Goal: Information Seeking & Learning: Learn about a topic

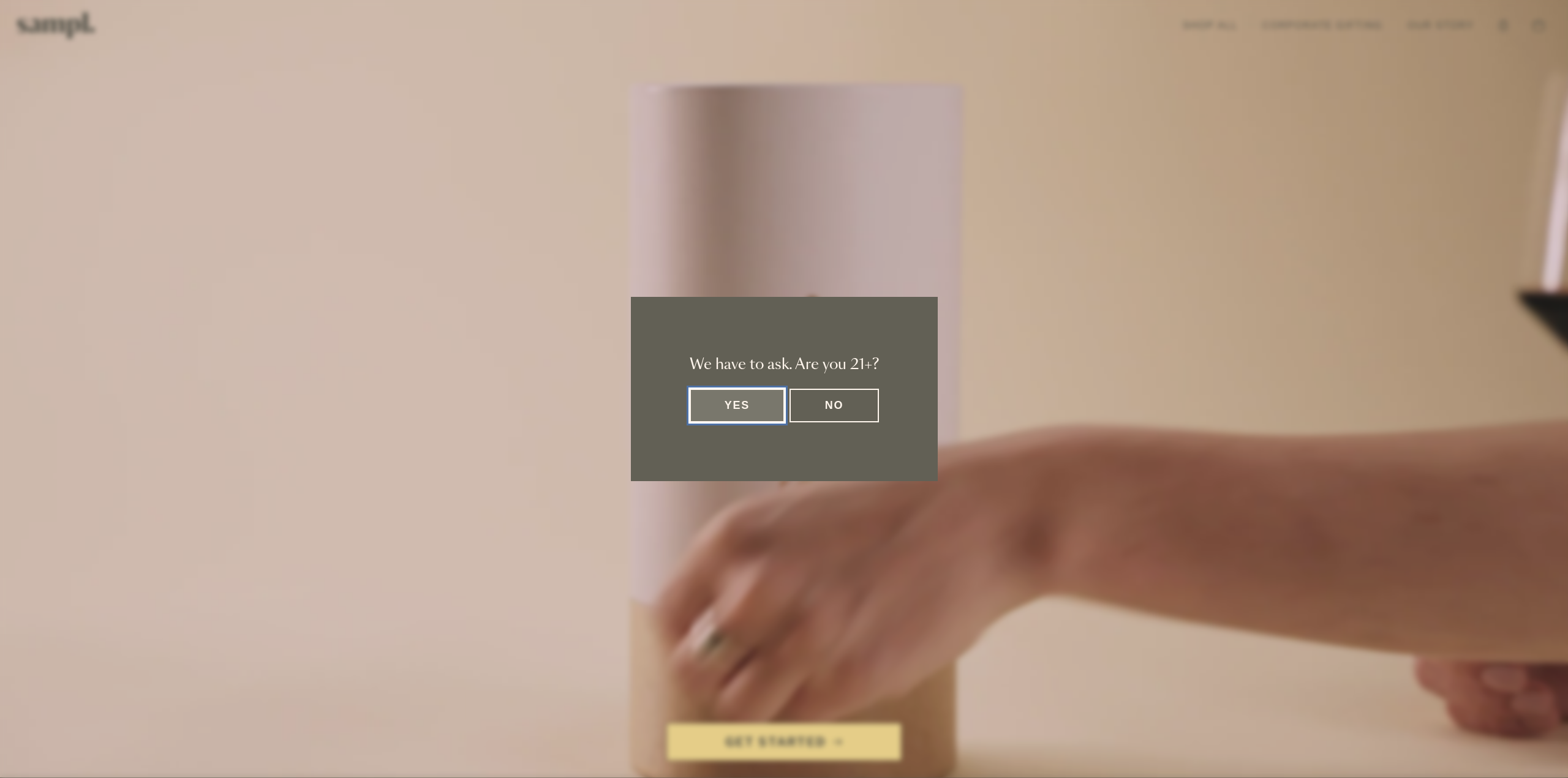
click at [778, 387] on div "We have to ask. Are you 21+? Yes No" at bounding box center [784, 389] width 307 height 184
click at [770, 401] on button "Yes" at bounding box center [737, 405] width 95 height 34
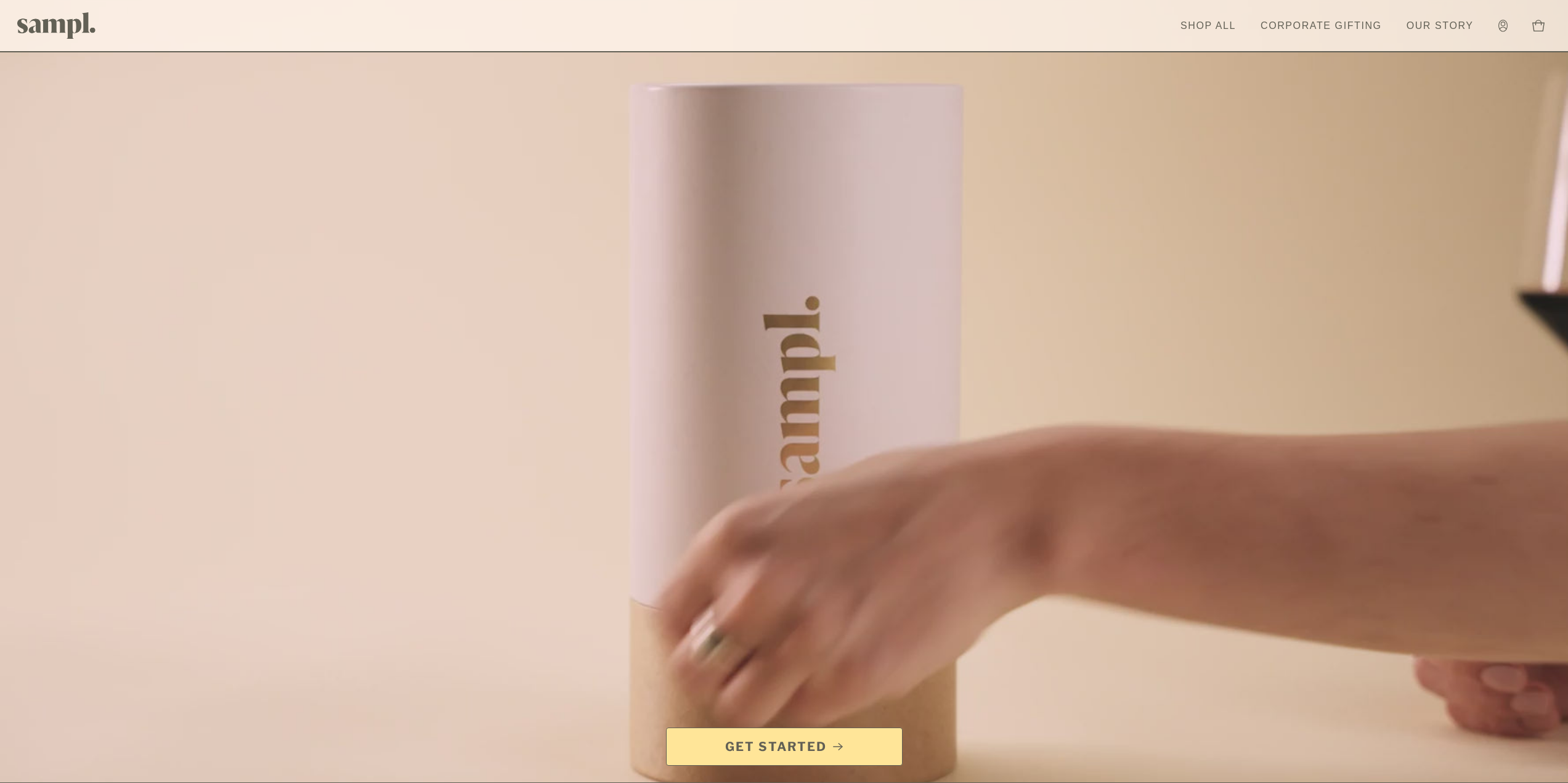
click at [1452, 37] on link "Our Story" at bounding box center [1440, 26] width 79 height 27
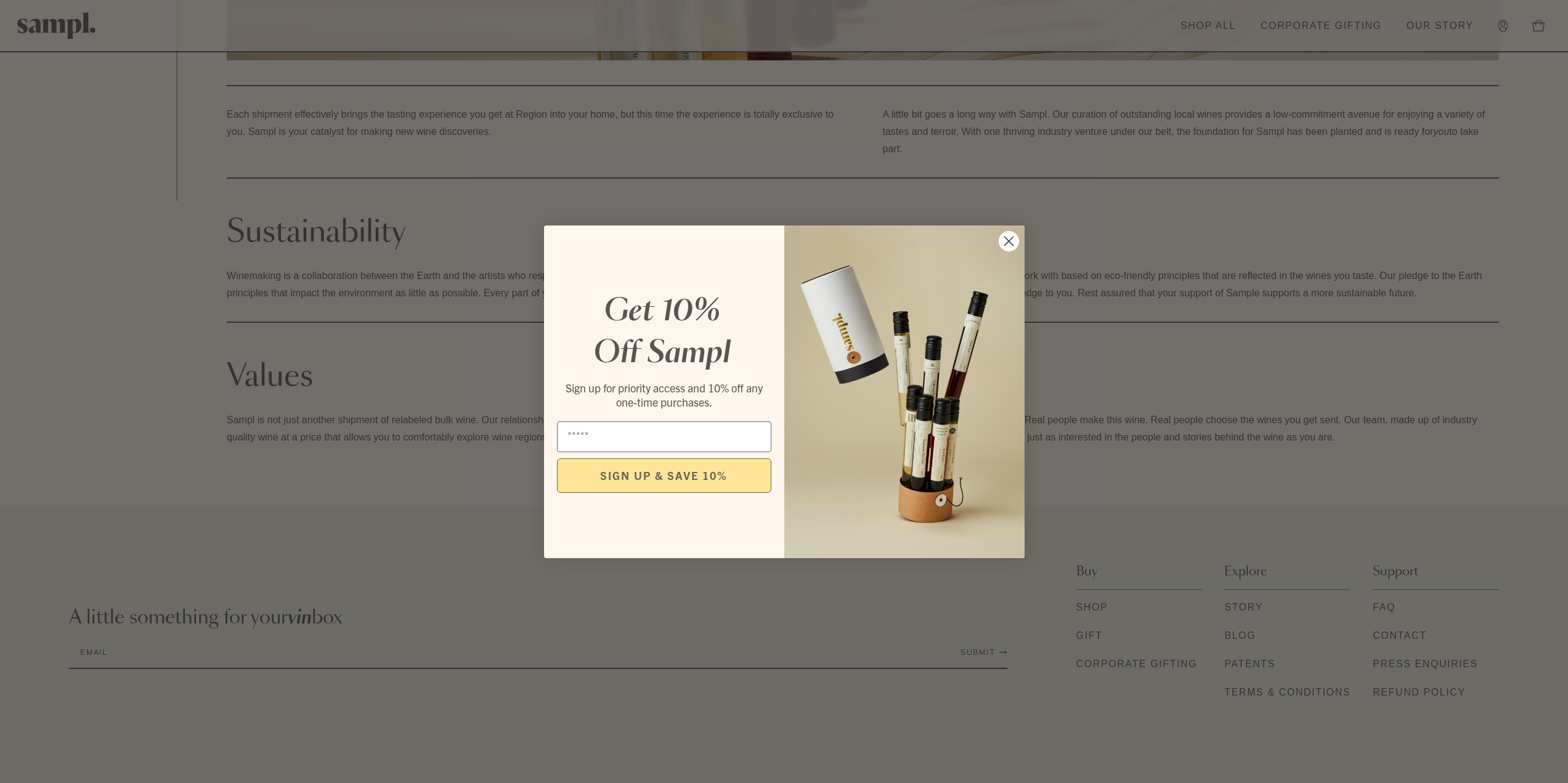
scroll to position [592, 0]
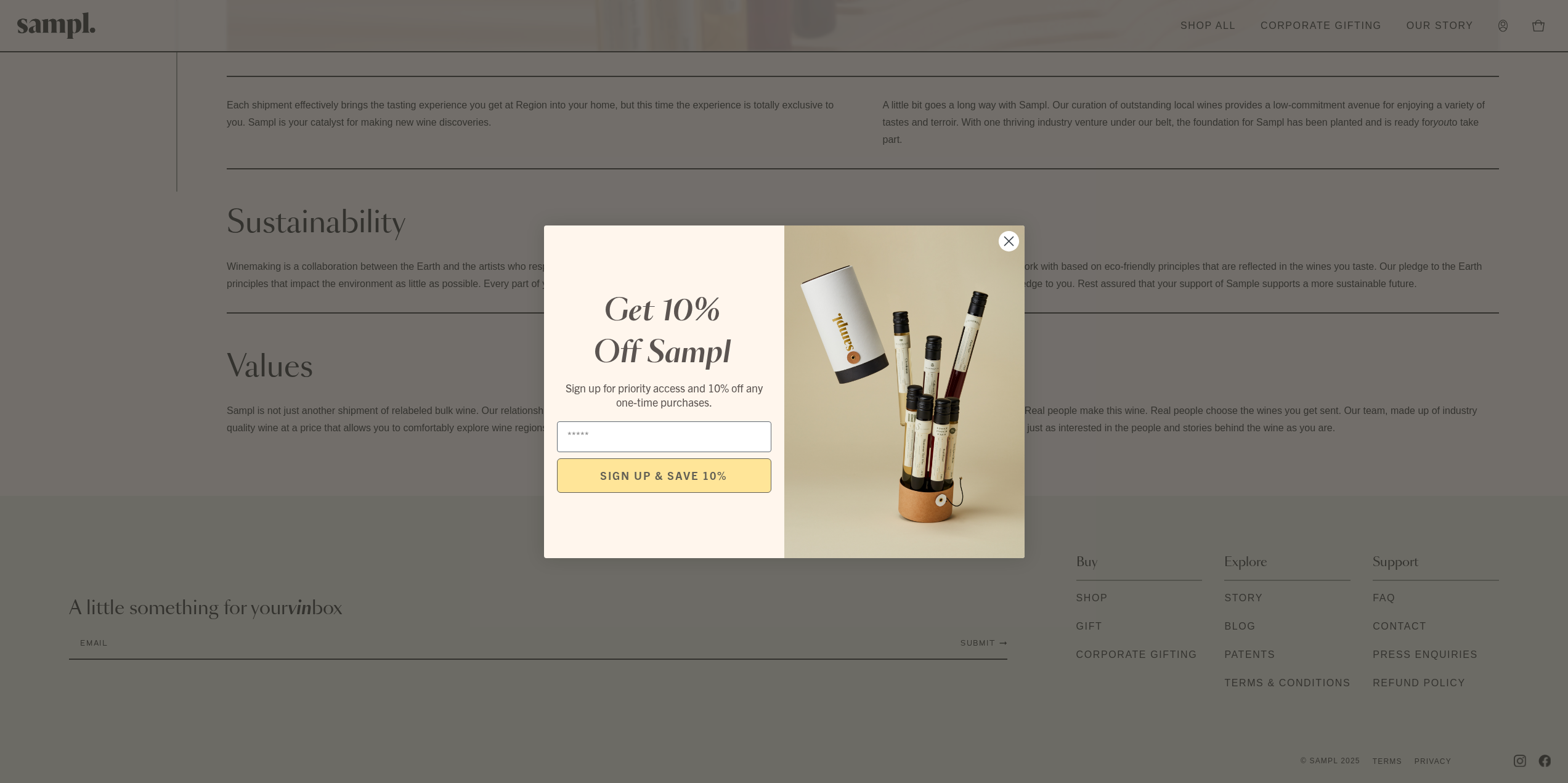
click at [1004, 241] on circle "Close dialog" at bounding box center [1008, 240] width 21 height 21
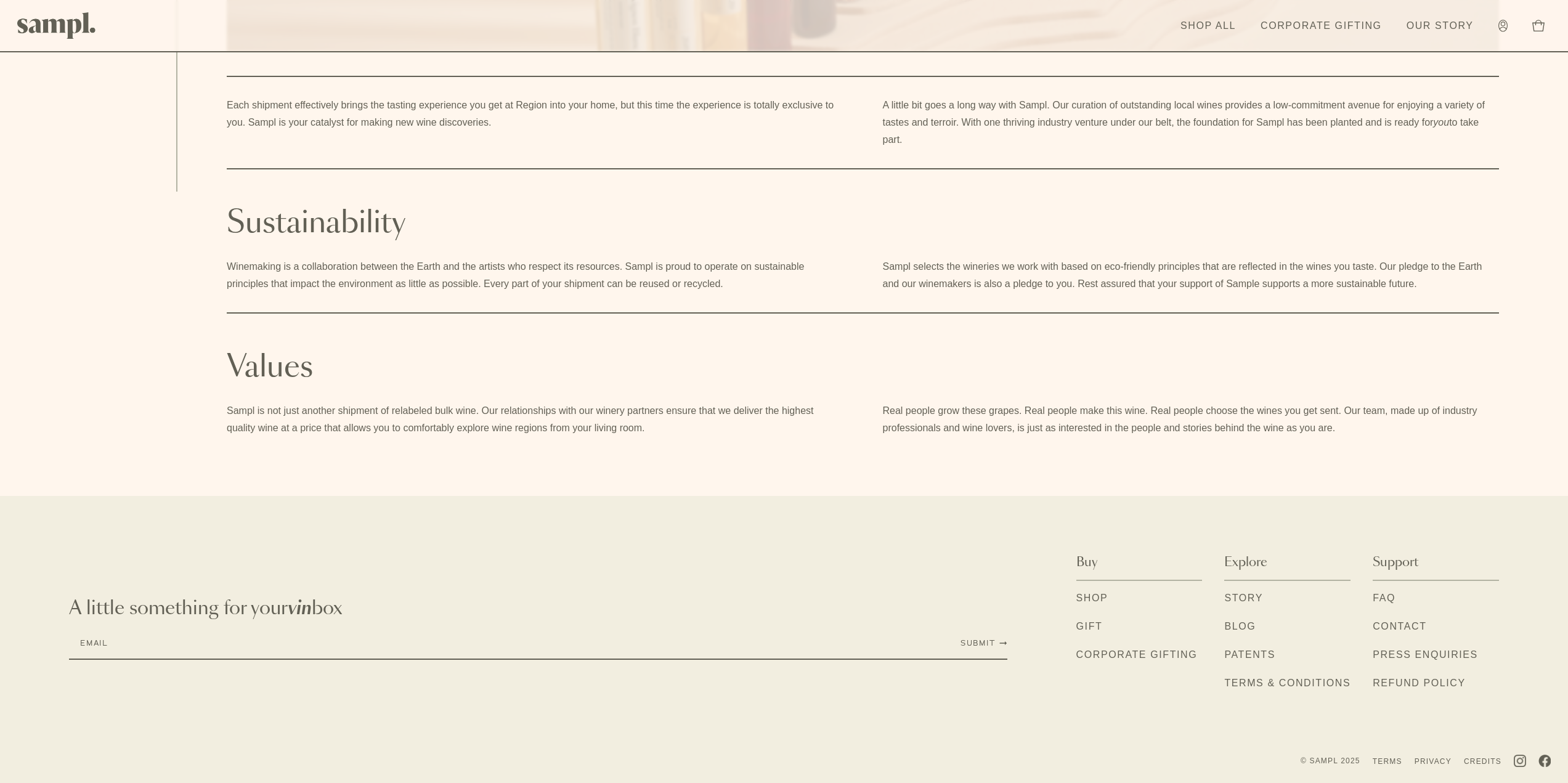
click at [1411, 650] on link "Press Enquiries" at bounding box center [1426, 656] width 106 height 16
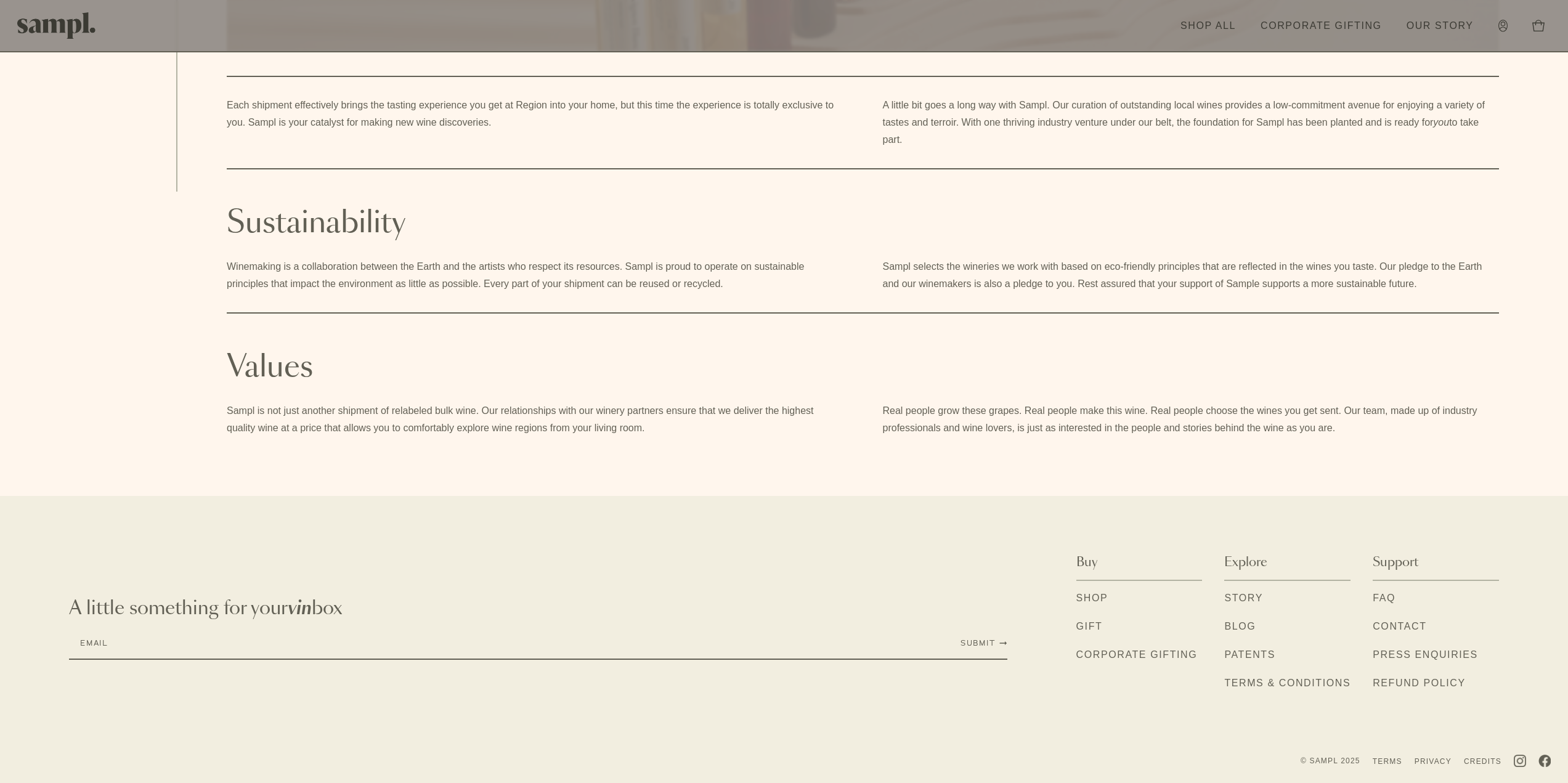
click at [1413, 625] on link "Contact" at bounding box center [1399, 627] width 54 height 16
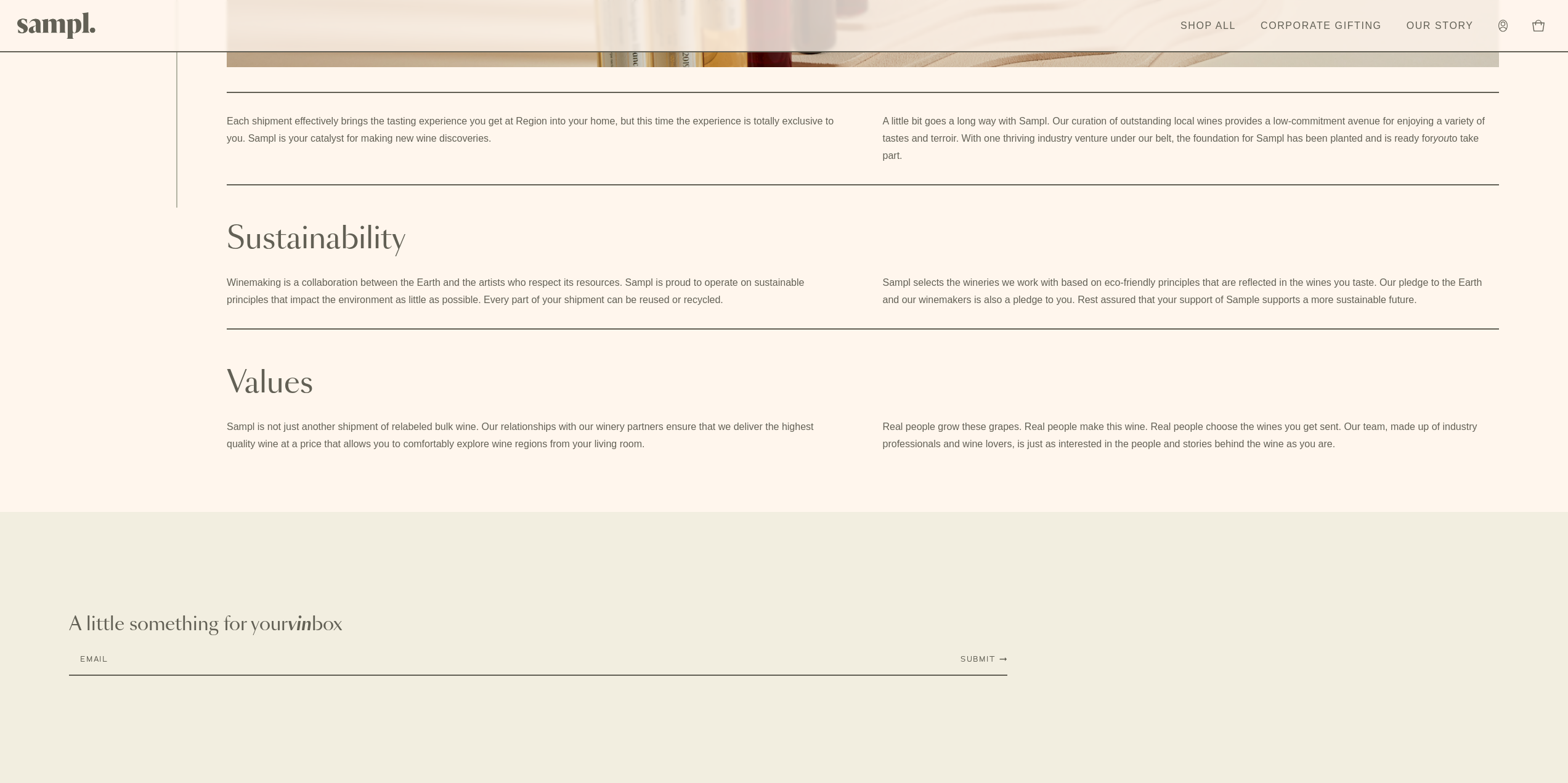
scroll to position [592, 0]
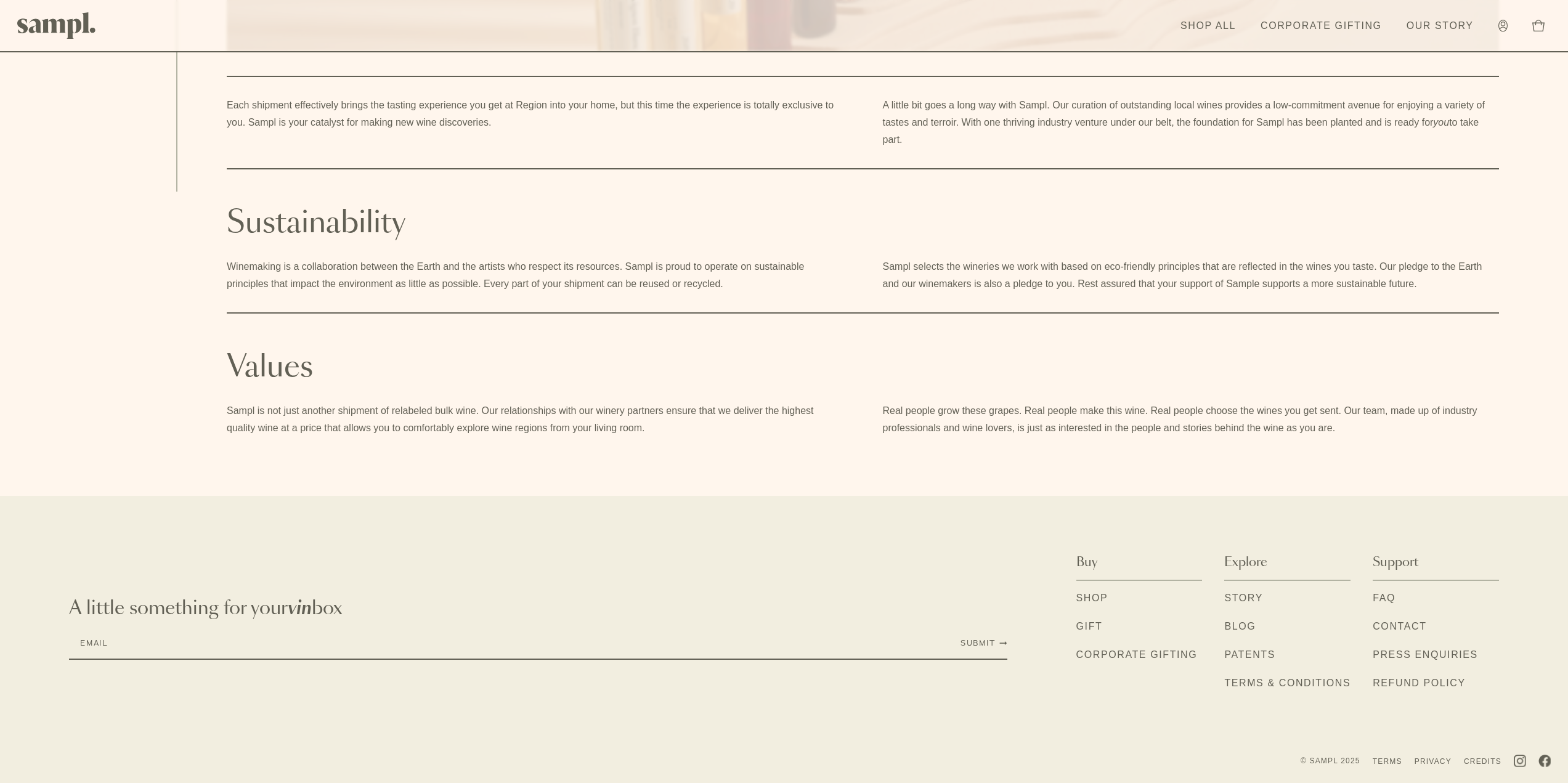
click at [1409, 590] on div "FAQ Contact Press Enquiries Refund Policy" at bounding box center [1436, 646] width 126 height 130
click at [1390, 597] on link "FAQ" at bounding box center [1384, 599] width 23 height 16
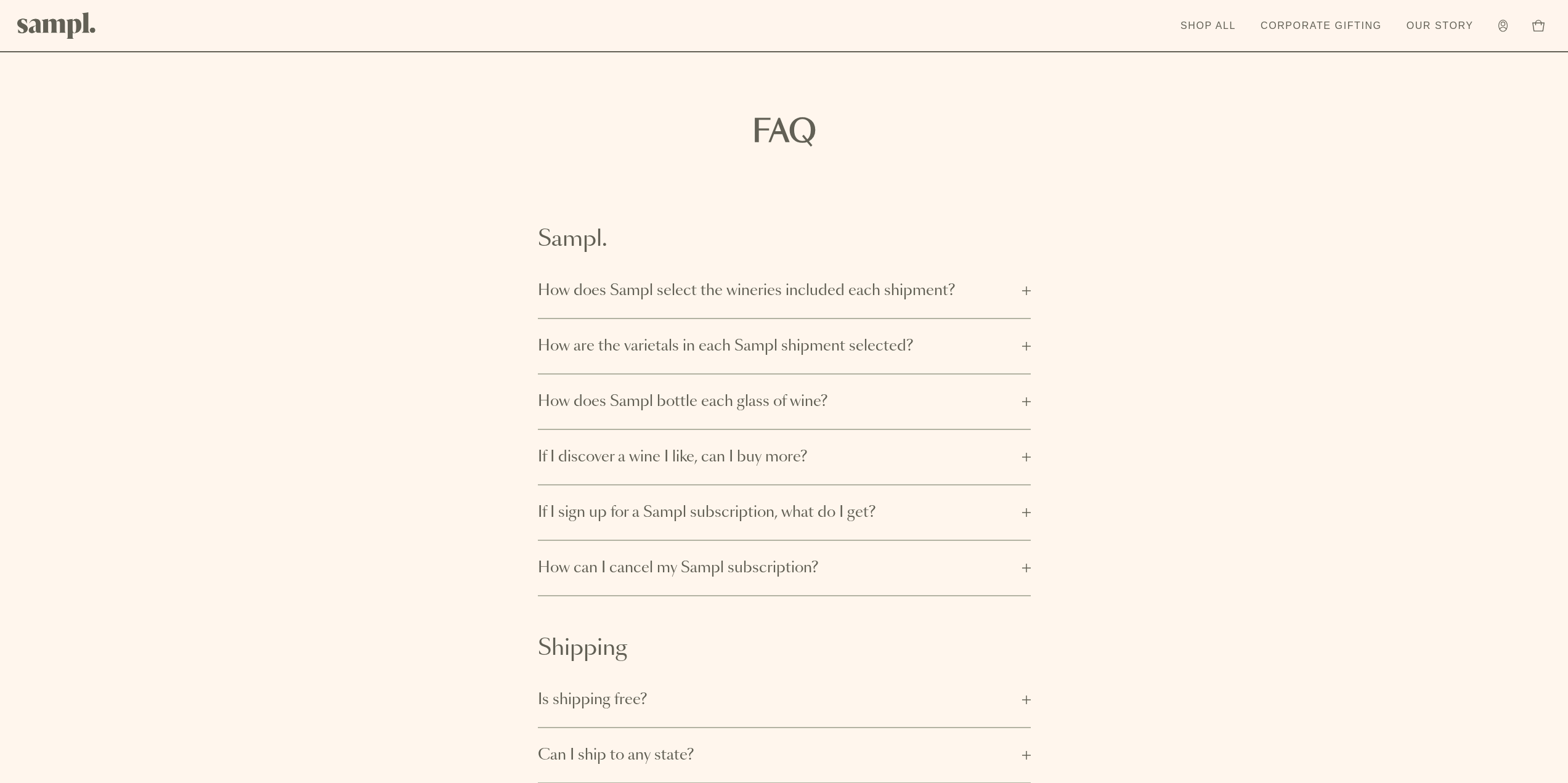
click at [772, 305] on button "How does Sampl select the wineries included each shipment?" at bounding box center [784, 290] width 493 height 54
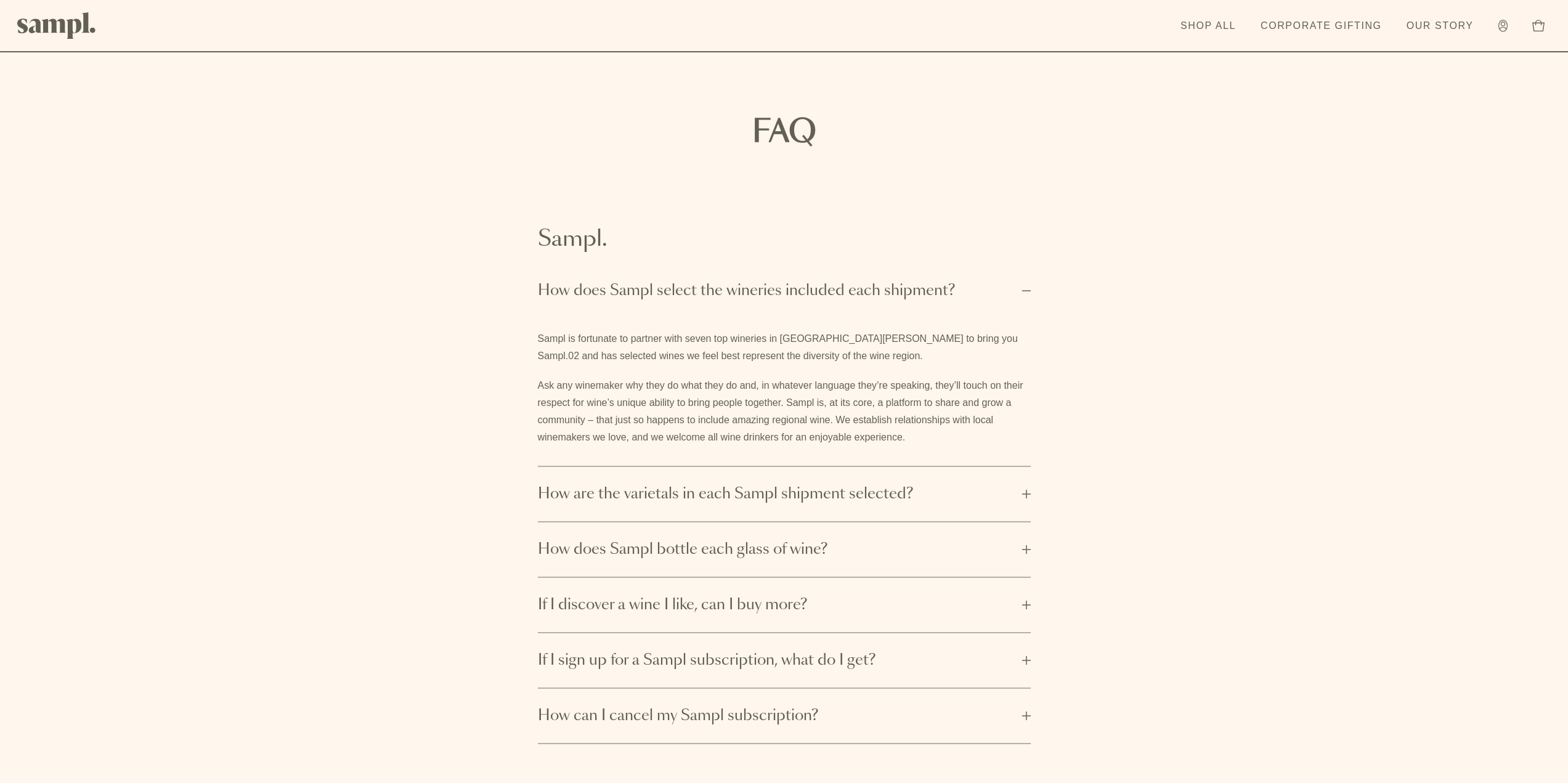
click at [772, 336] on p "Sampl is fortunate to partner with seven top wineries in [GEOGRAPHIC_DATA][PERS…" at bounding box center [784, 347] width 493 height 34
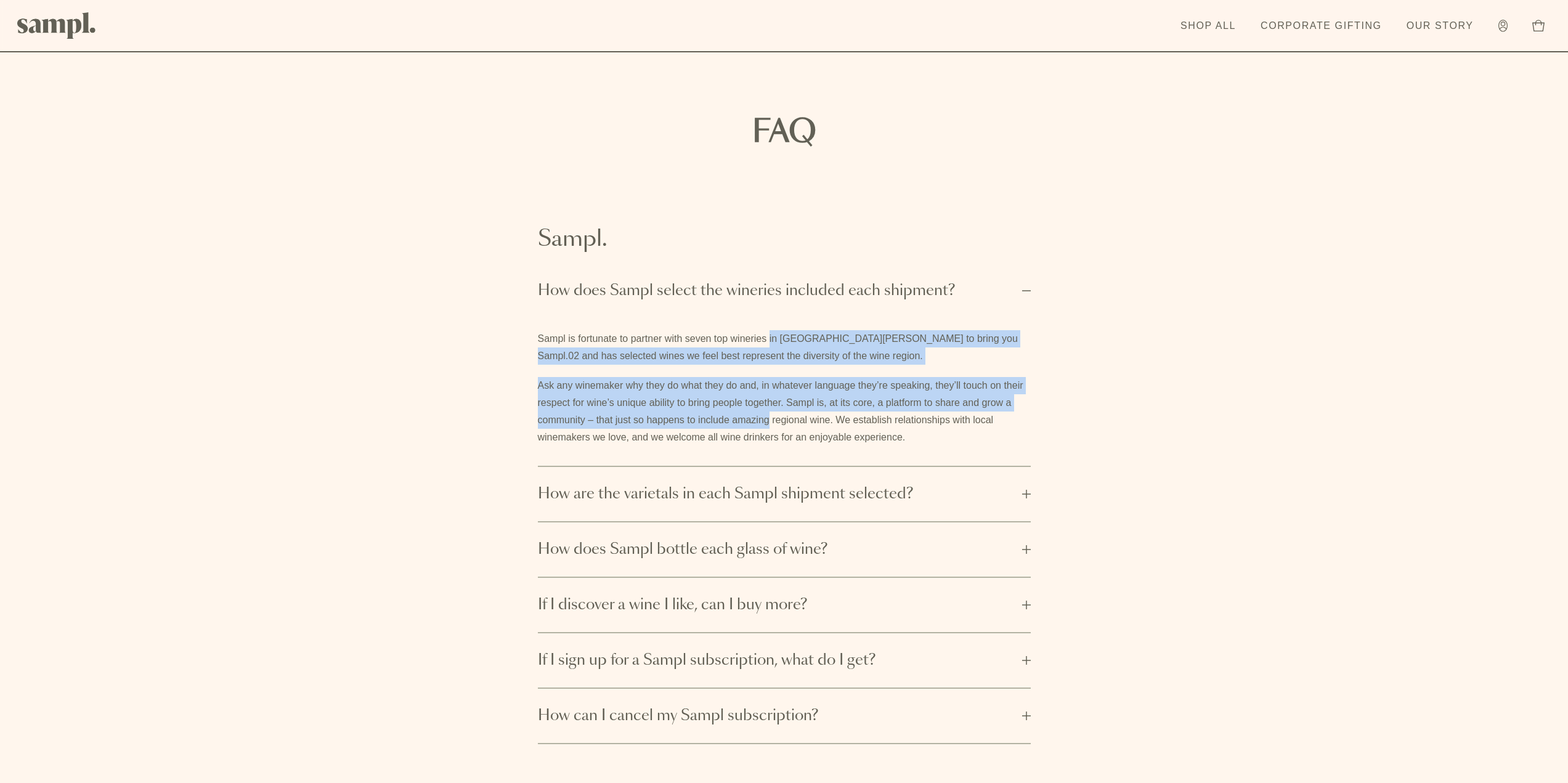
drag, startPoint x: 772, startPoint y: 336, endPoint x: 759, endPoint y: 429, distance: 93.9
click at [759, 425] on div "Sampl is fortunate to partner with seven top wineries in Paso Robles to bring y…" at bounding box center [784, 388] width 493 height 116
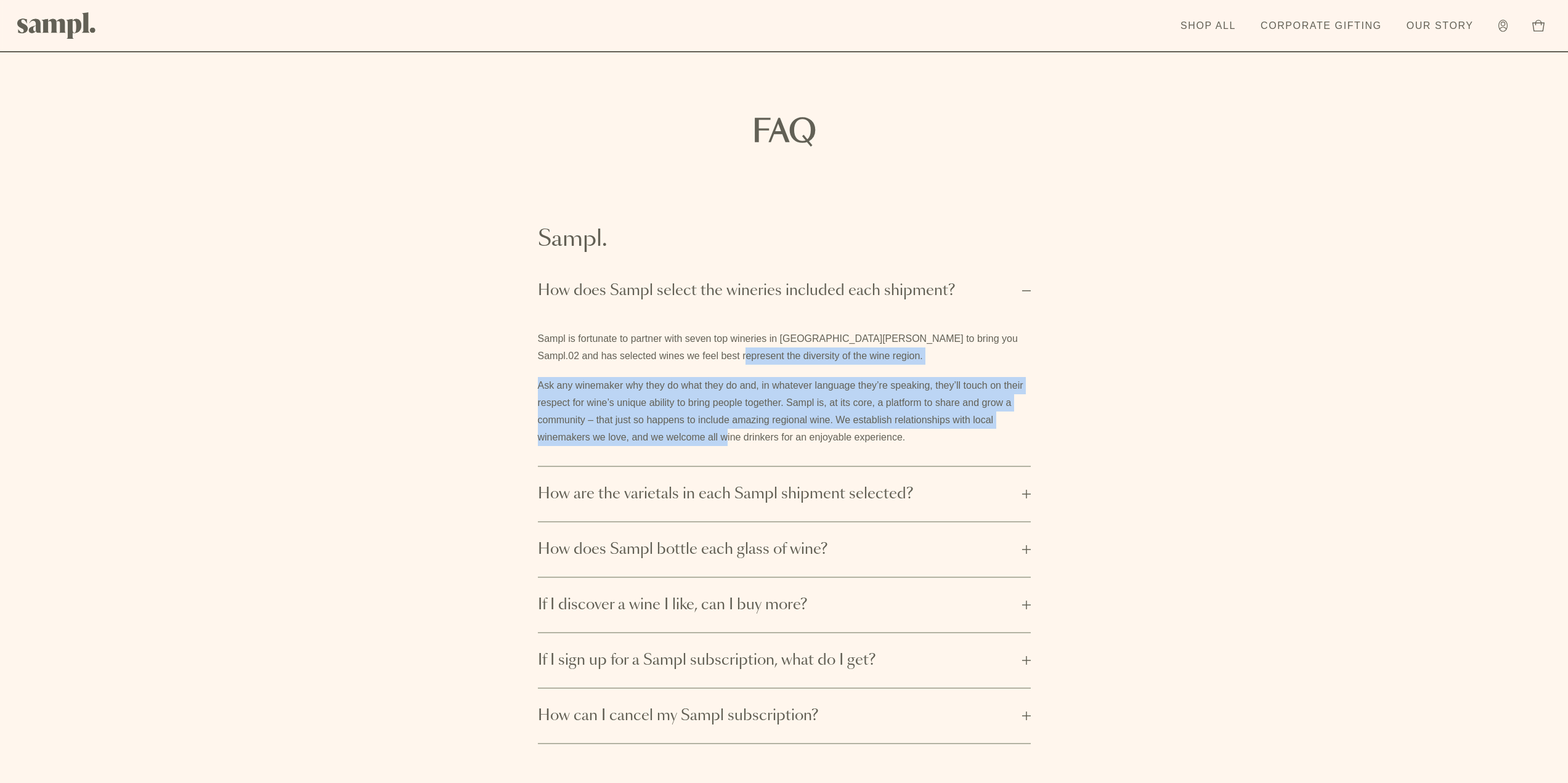
drag, startPoint x: 728, startPoint y: 440, endPoint x: 707, endPoint y: 360, distance: 82.7
click at [707, 360] on div "Sampl is fortunate to partner with seven top wineries in Paso Robles to bring y…" at bounding box center [784, 388] width 493 height 116
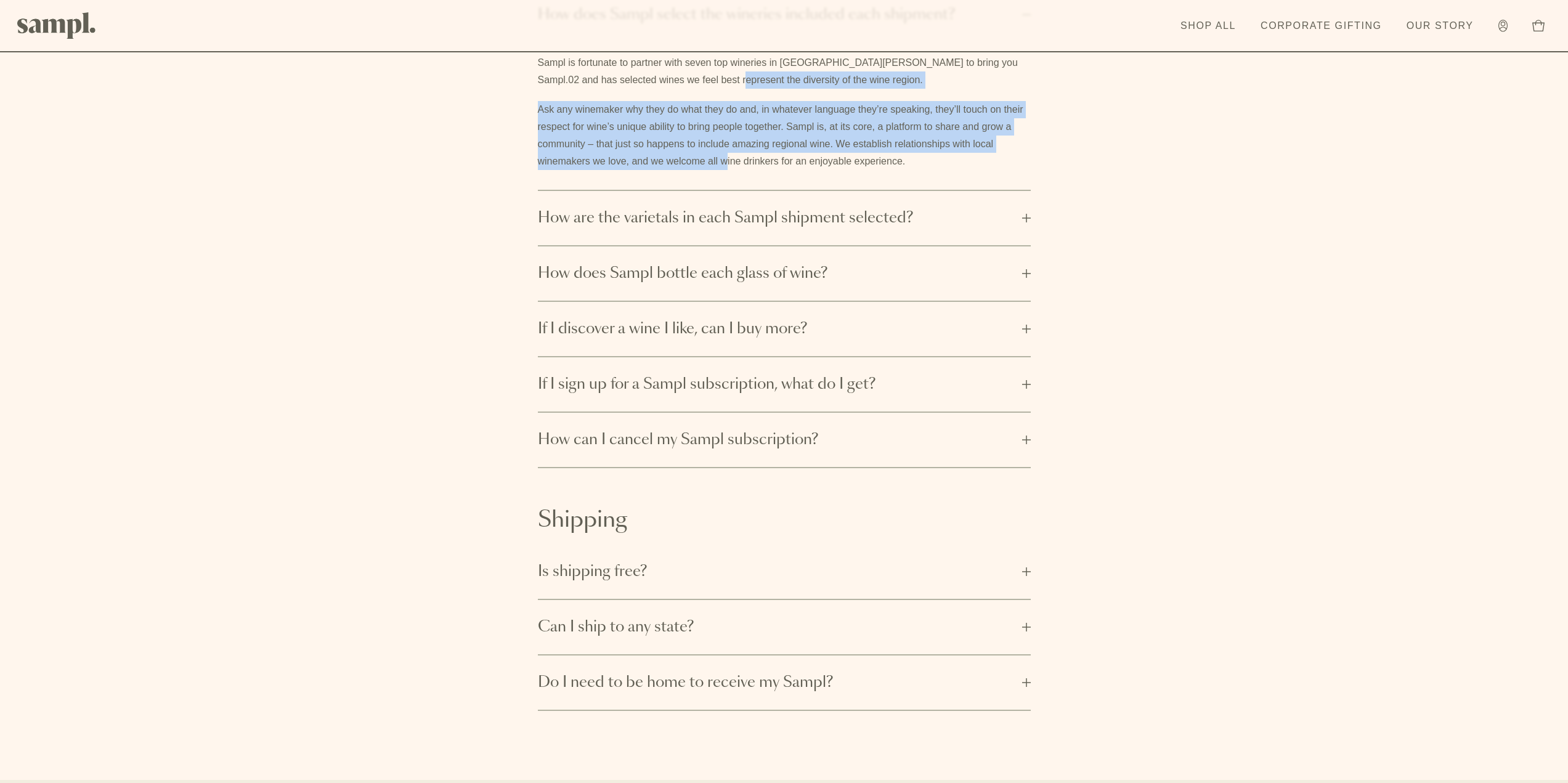
scroll to position [431, 0]
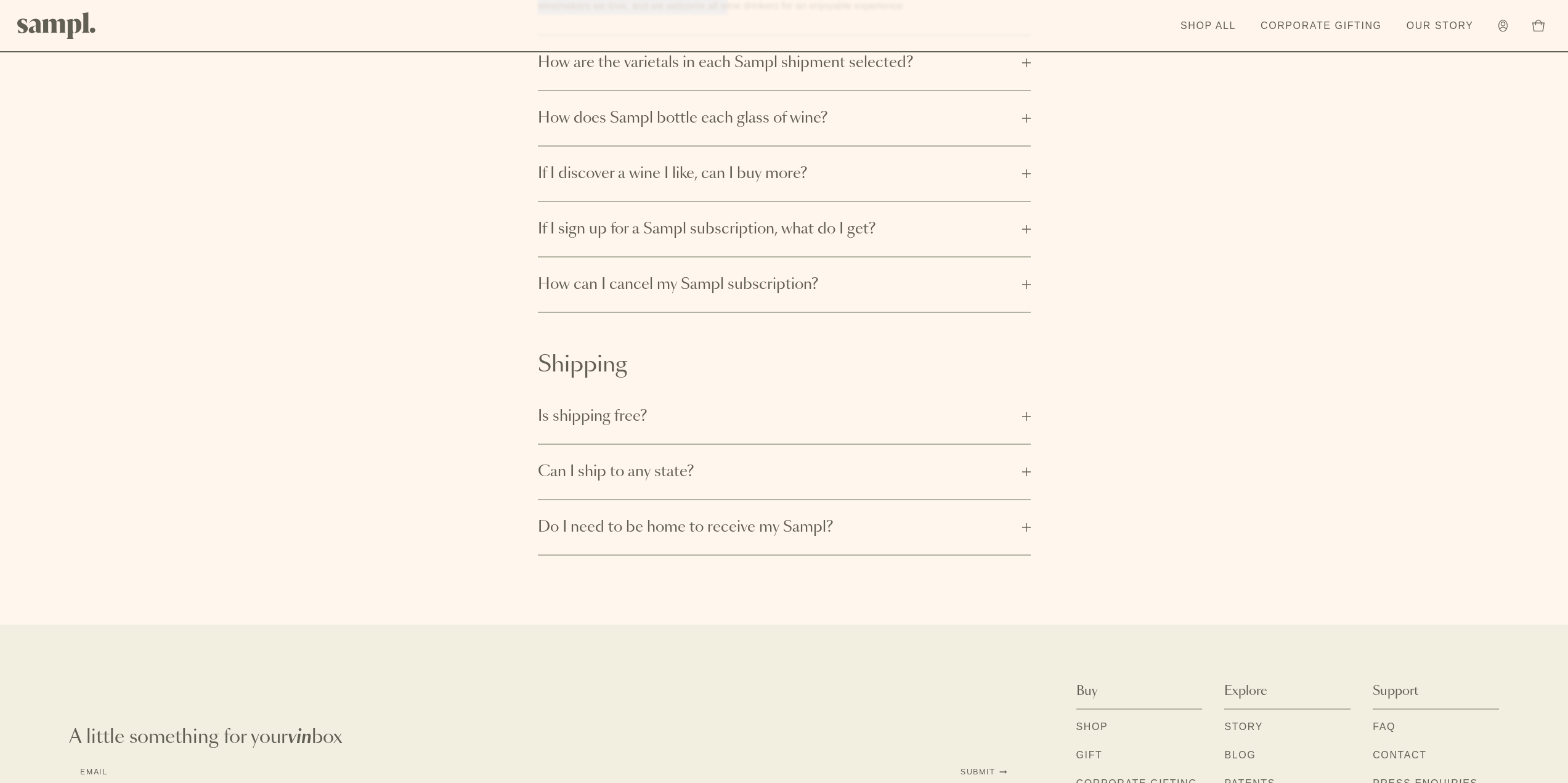
click at [715, 127] on span "How does Sampl bottle each glass of wine?" at bounding box center [776, 119] width 477 height 20
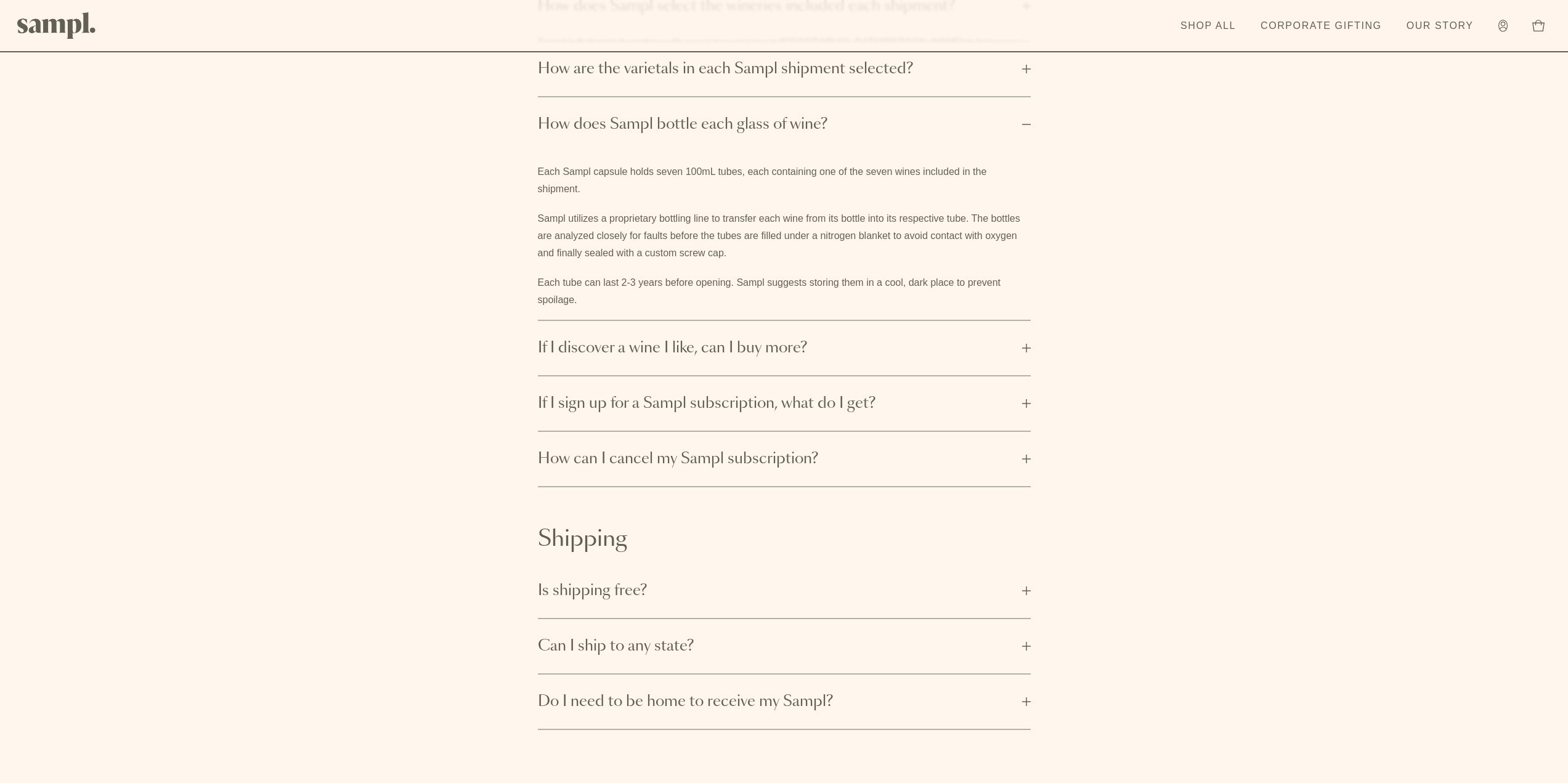
scroll to position [283, 0]
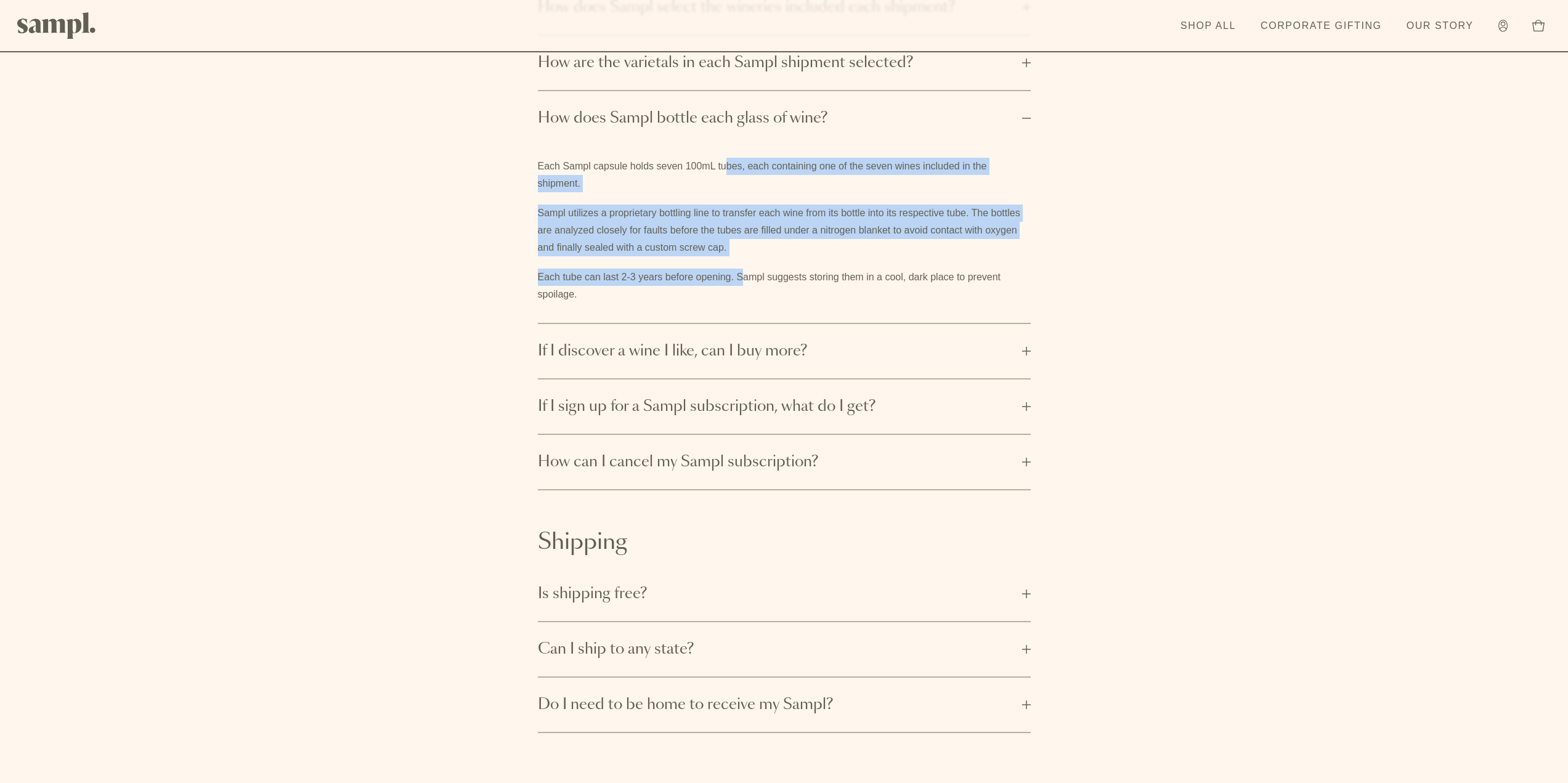
drag, startPoint x: 726, startPoint y: 162, endPoint x: 745, endPoint y: 269, distance: 108.7
click at [745, 269] on div "Each Sampl capsule holds seven 100mL tubes, each containing one of the seven wi…" at bounding box center [784, 230] width 493 height 145
click at [745, 270] on p "Each tube can last 2-3 years before opening. Sampl suggests storing them in a c…" at bounding box center [784, 285] width 493 height 34
drag, startPoint x: 745, startPoint y: 270, endPoint x: 733, endPoint y: 171, distance: 99.7
click at [733, 171] on div "Each Sampl capsule holds seven 100mL tubes, each containing one of the seven wi…" at bounding box center [784, 230] width 493 height 145
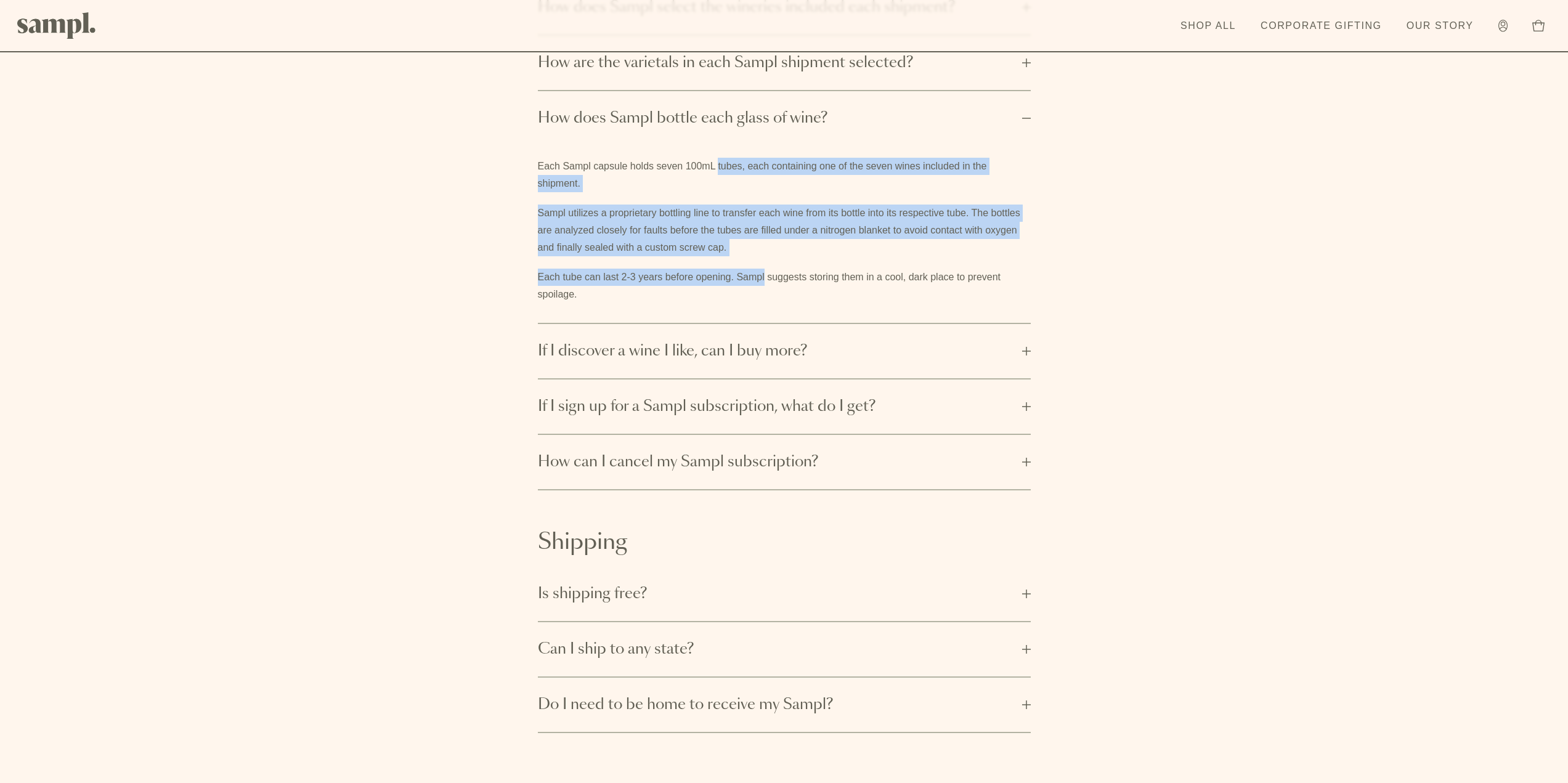
click at [733, 171] on p "Each Sampl capsule holds seven 100mL tubes, each containing one of the seven wi…" at bounding box center [784, 174] width 493 height 34
drag, startPoint x: 733, startPoint y: 171, endPoint x: 880, endPoint y: 271, distance: 177.8
click at [880, 271] on div "Each Sampl capsule holds seven 100mL tubes, each containing one of the seven wi…" at bounding box center [784, 230] width 493 height 145
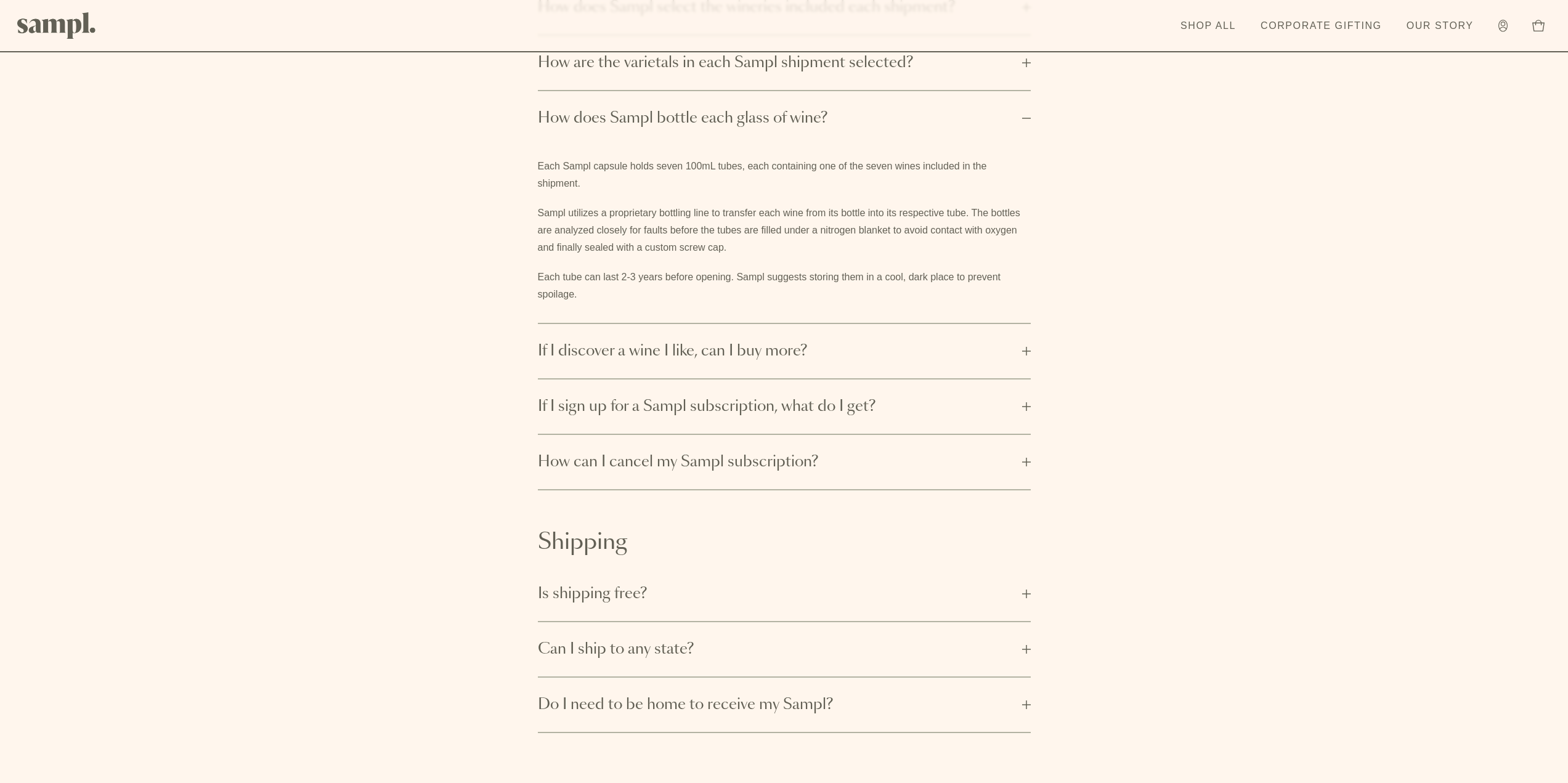
click at [896, 271] on p "Each tube can last 2-3 years before opening. Sampl suggests storing them in a c…" at bounding box center [784, 285] width 493 height 34
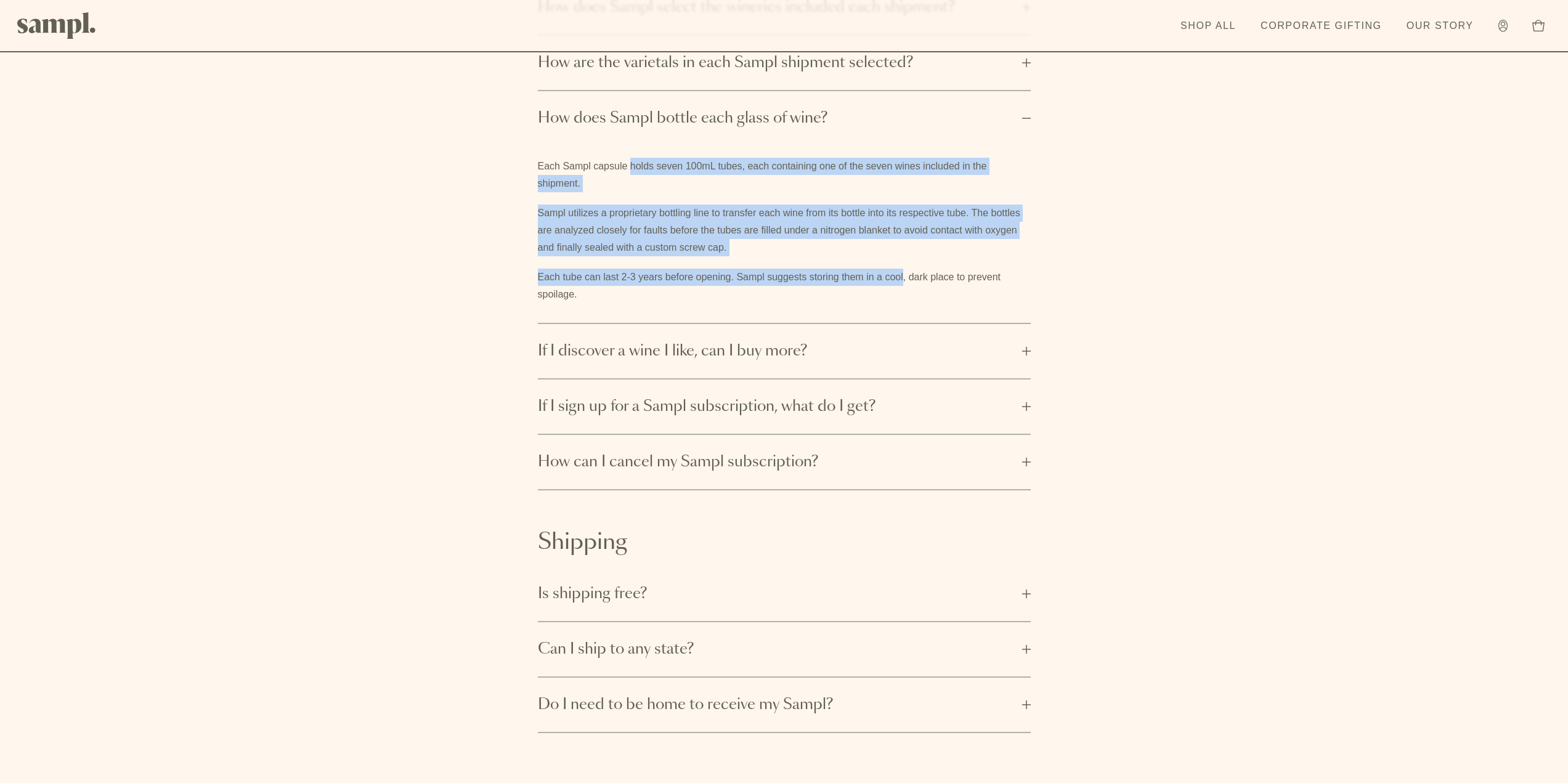
drag, startPoint x: 896, startPoint y: 271, endPoint x: 649, endPoint y: 164, distance: 269.2
click at [649, 164] on div "Each Sampl capsule holds seven 100mL tubes, each containing one of the seven wi…" at bounding box center [784, 230] width 493 height 145
click at [649, 164] on p "Each Sampl capsule holds seven 100mL tubes, each containing one of the seven wi…" at bounding box center [784, 174] width 493 height 34
drag, startPoint x: 649, startPoint y: 164, endPoint x: 915, endPoint y: 279, distance: 289.8
click at [915, 279] on div "Each Sampl capsule holds seven 100mL tubes, each containing one of the seven wi…" at bounding box center [784, 230] width 493 height 145
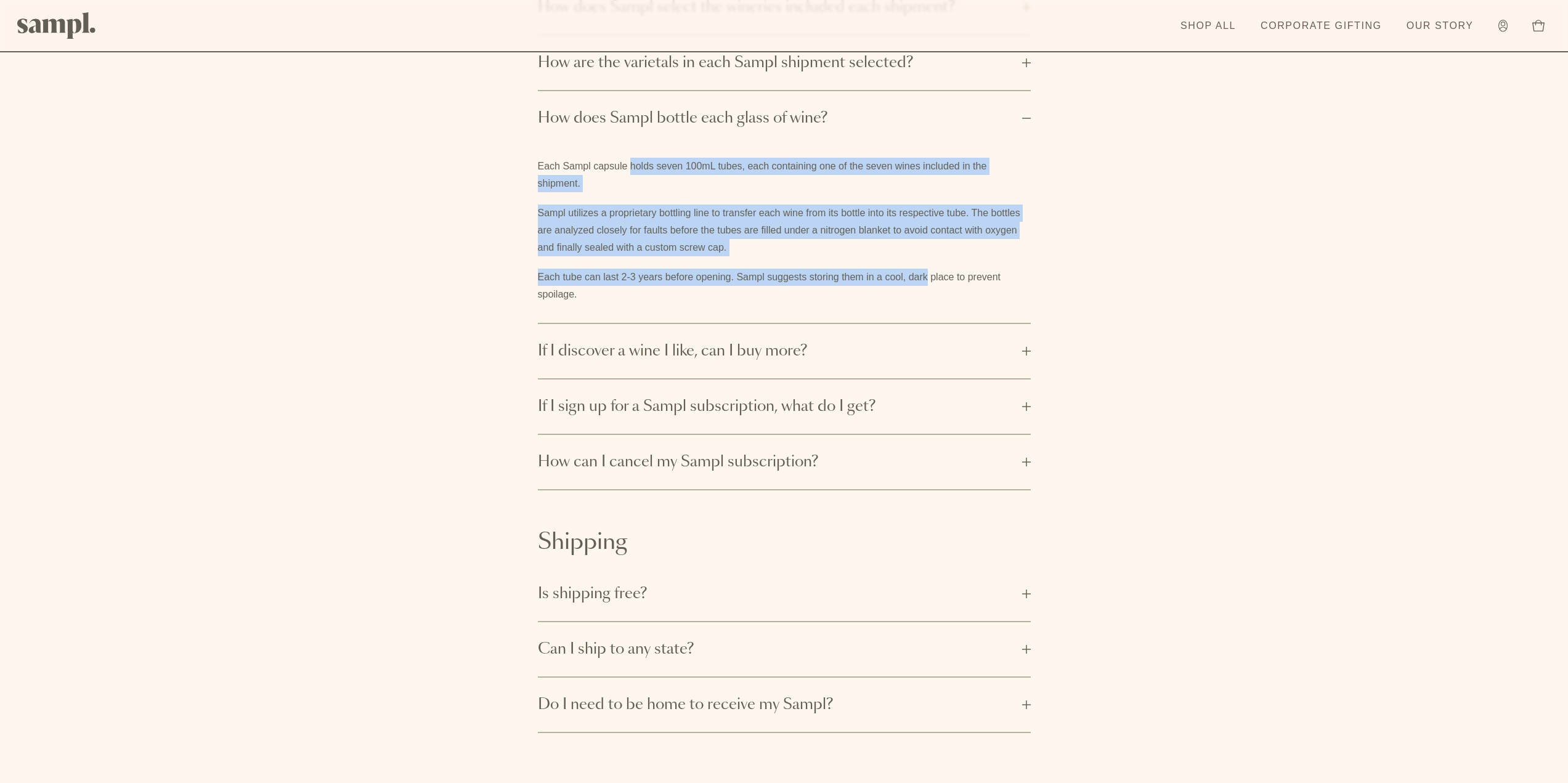
click at [915, 279] on p "Each tube can last 2-3 years before opening. Sampl suggests storing them in a c…" at bounding box center [784, 285] width 493 height 34
drag, startPoint x: 915, startPoint y: 279, endPoint x: 689, endPoint y: 148, distance: 261.2
click at [689, 148] on div "Each Sampl capsule holds seven 100mL tubes, each containing one of the seven wi…" at bounding box center [784, 233] width 493 height 177
click at [646, 144] on button "How does Sampl bottle each glass of wine?" at bounding box center [784, 118] width 493 height 54
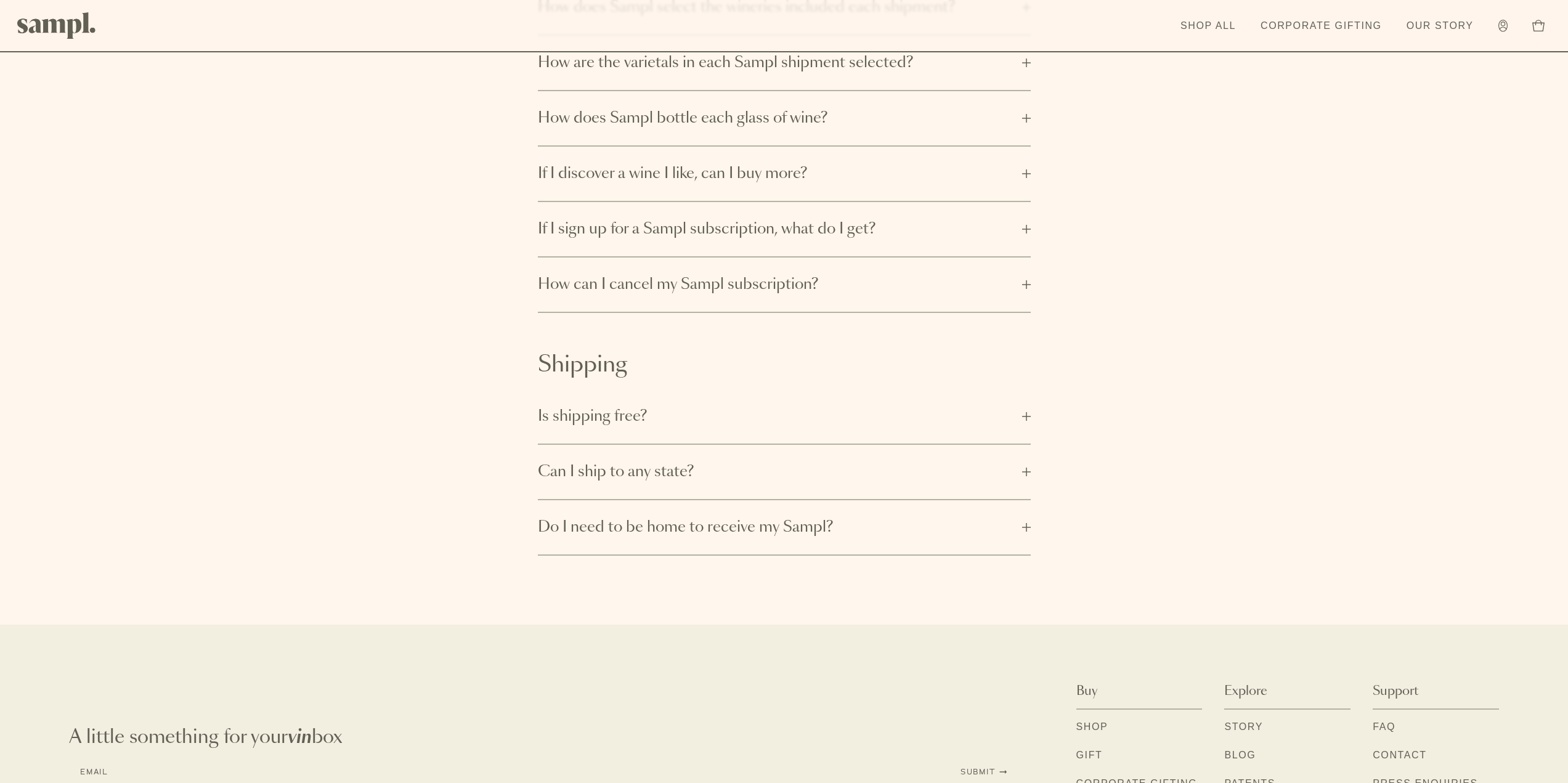
drag, startPoint x: 646, startPoint y: 144, endPoint x: 721, endPoint y: 142, distance: 75.0
click at [737, 198] on div "Sampl. How does Sampl select the wineries included each shipment? Sampl is fort…" at bounding box center [784, 109] width 631 height 410
click at [716, 117] on span "How does Sampl bottle each glass of wine?" at bounding box center [776, 119] width 477 height 20
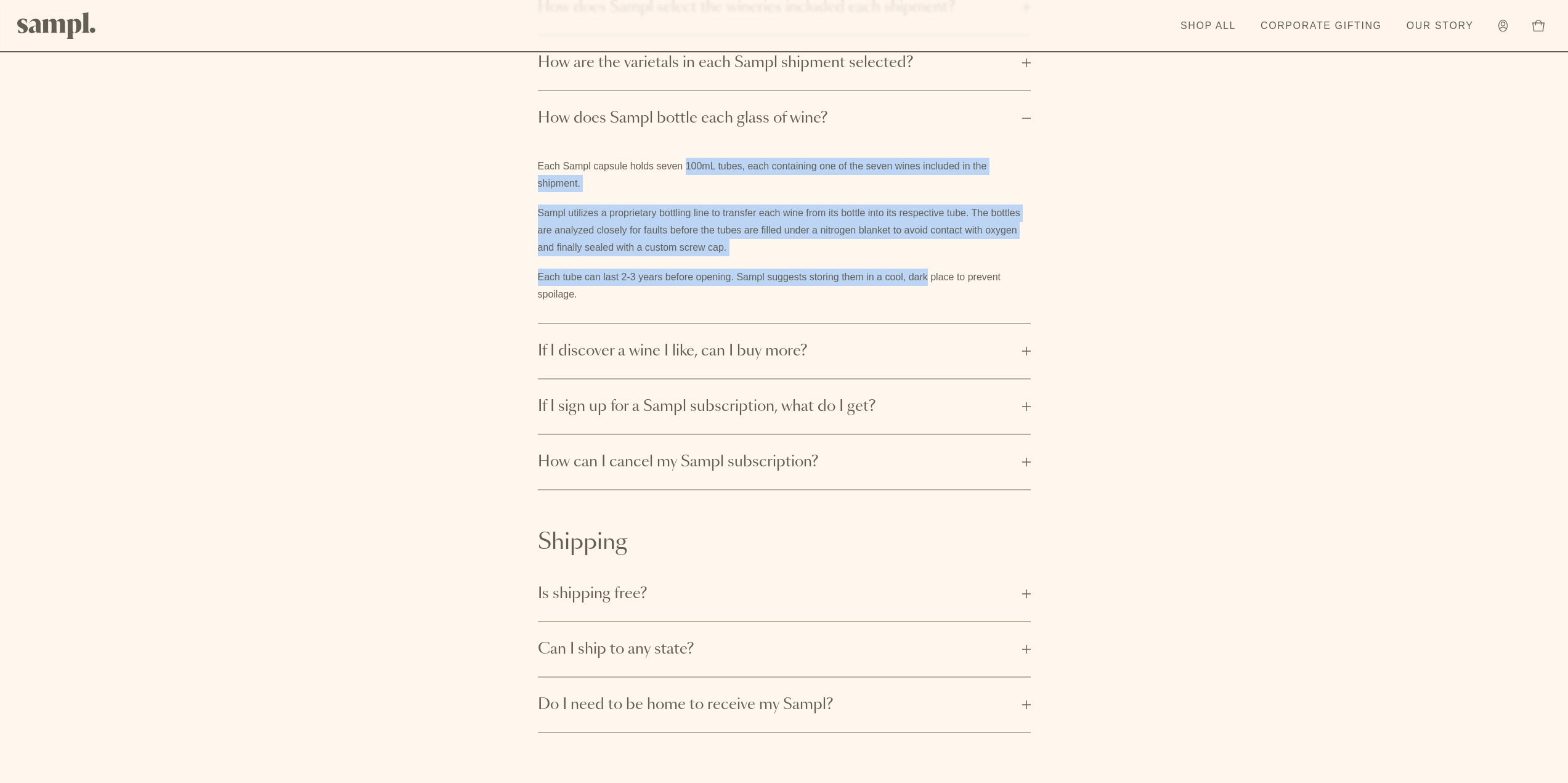
click at [606, 175] on p "Each Sampl capsule holds seven 100mL tubes, each containing one of the seven wi…" at bounding box center [784, 174] width 493 height 34
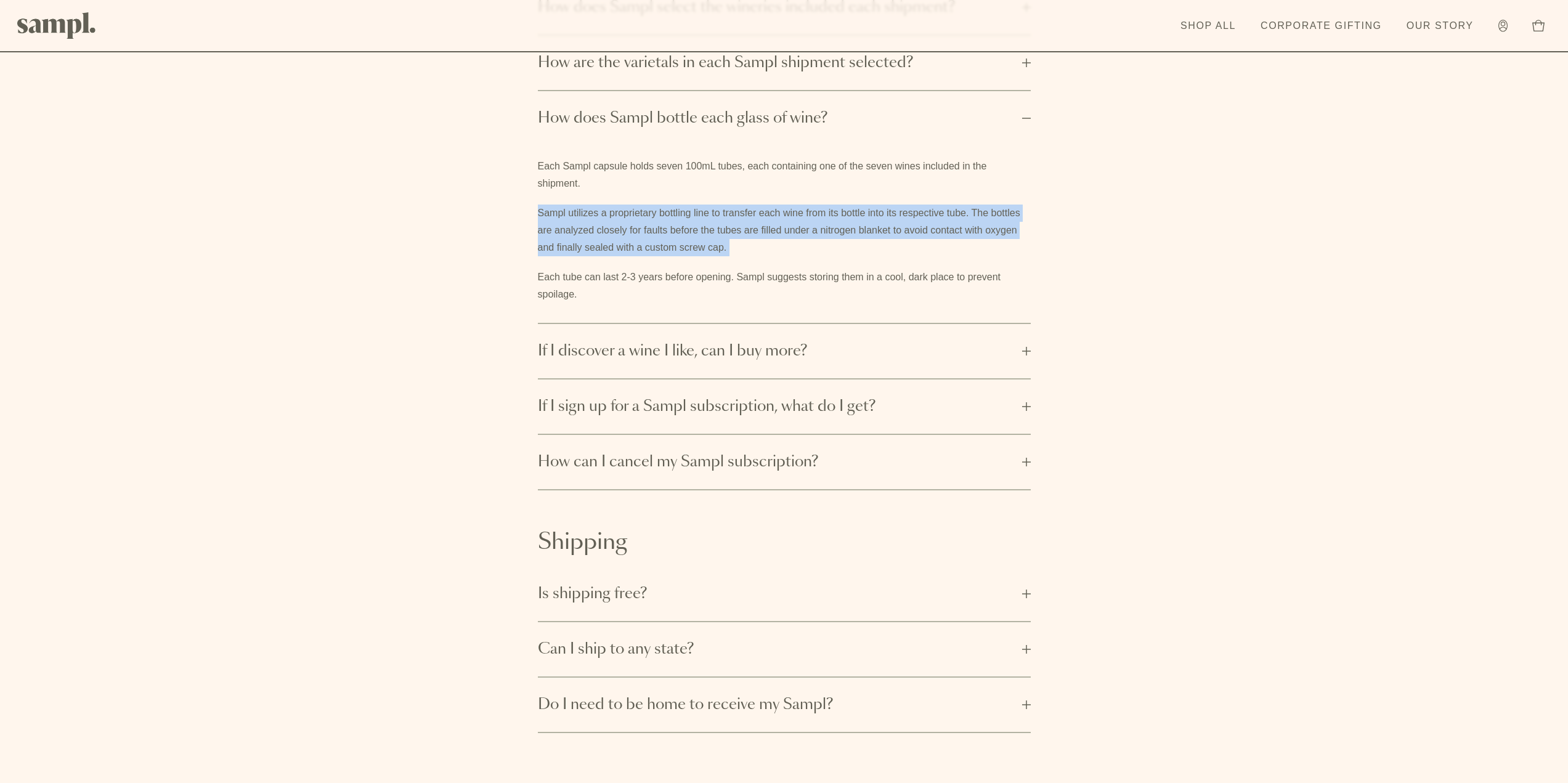
drag, startPoint x: 606, startPoint y: 175, endPoint x: 886, endPoint y: 258, distance: 292.0
click at [885, 258] on div "Each Sampl capsule holds seven 100mL tubes, each containing one of the seven wi…" at bounding box center [784, 230] width 493 height 145
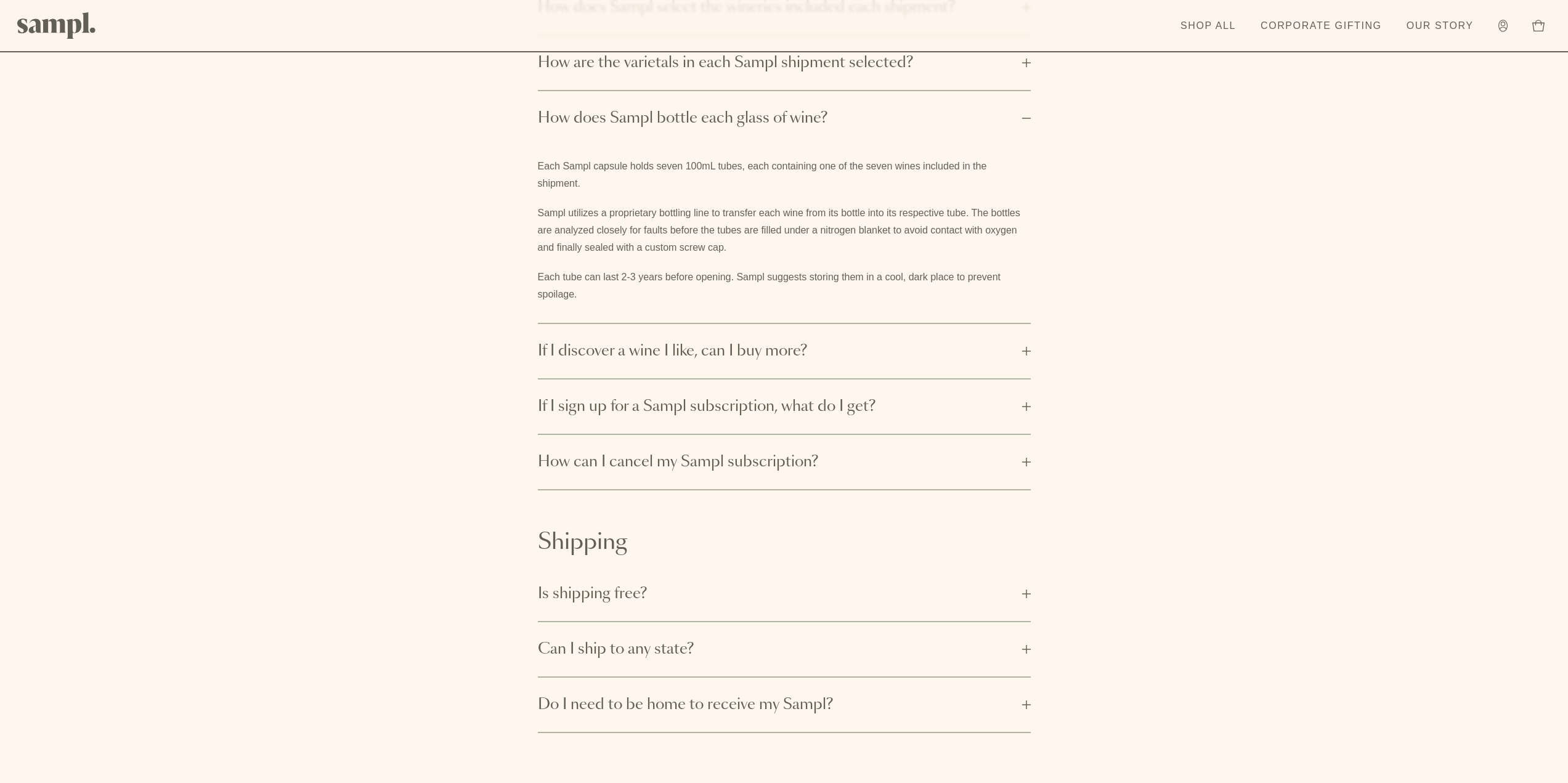
click at [910, 272] on p "Each tube can last 2-3 years before opening. Sampl suggests storing them in a c…" at bounding box center [784, 285] width 493 height 34
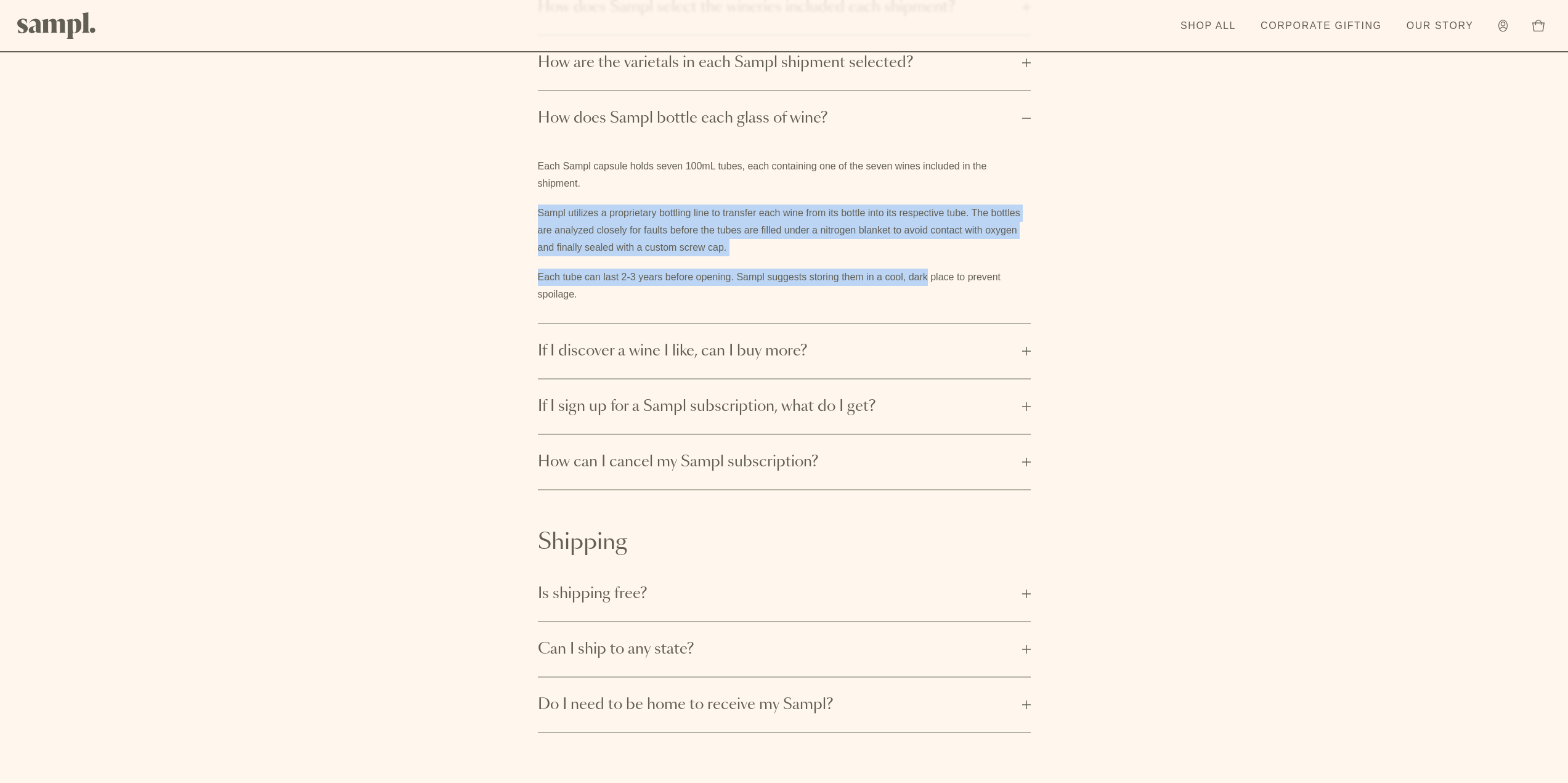
drag, startPoint x: 910, startPoint y: 272, endPoint x: 676, endPoint y: 175, distance: 253.3
click at [676, 175] on div "Each Sampl capsule holds seven 100mL tubes, each containing one of the seven wi…" at bounding box center [784, 230] width 493 height 145
click at [706, 352] on span "If I discover a wine I like, can I buy more?" at bounding box center [776, 351] width 477 height 20
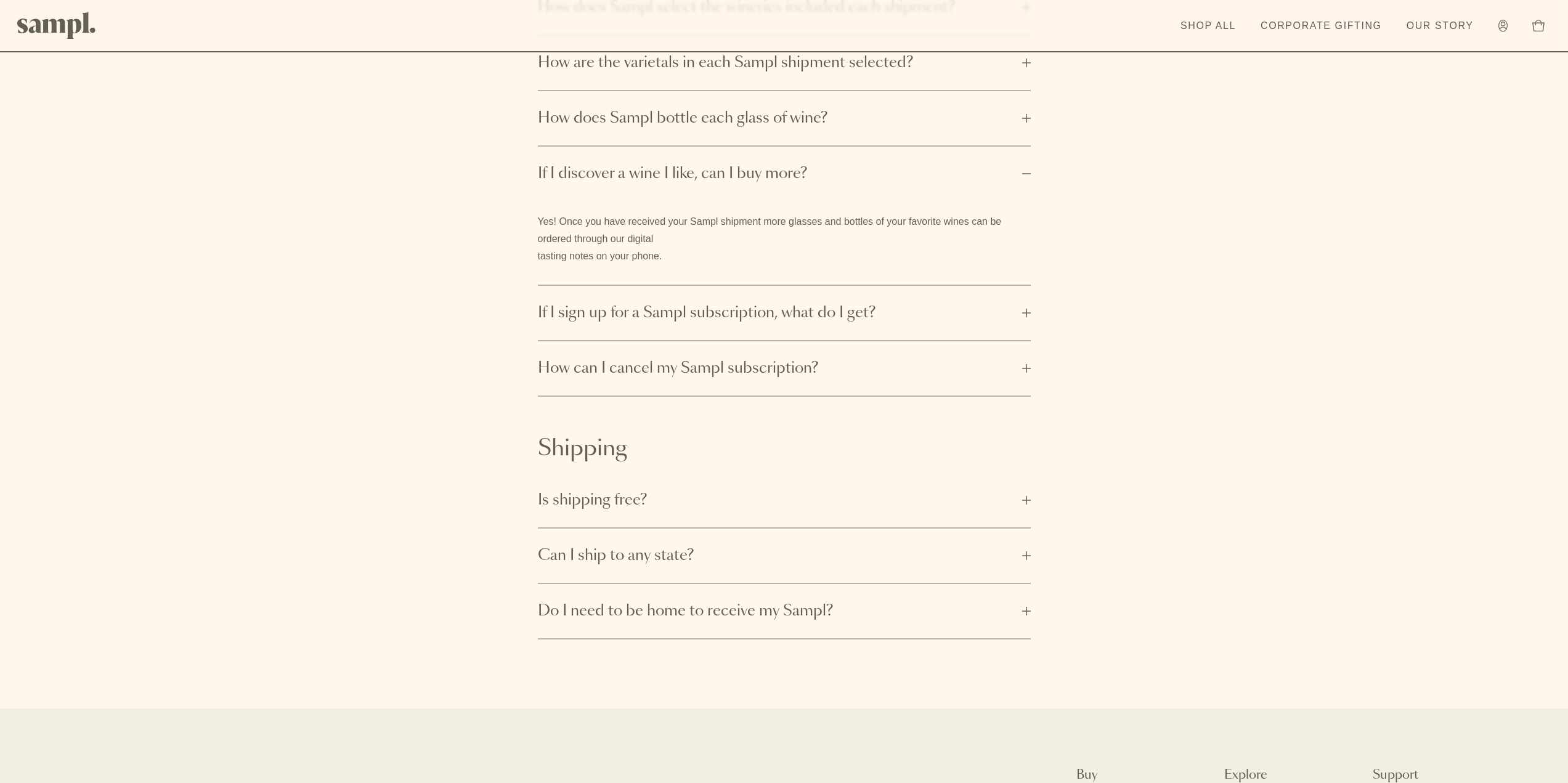
click at [718, 333] on button "If I sign up for a Sampl subscription, what do I get?" at bounding box center [784, 313] width 493 height 54
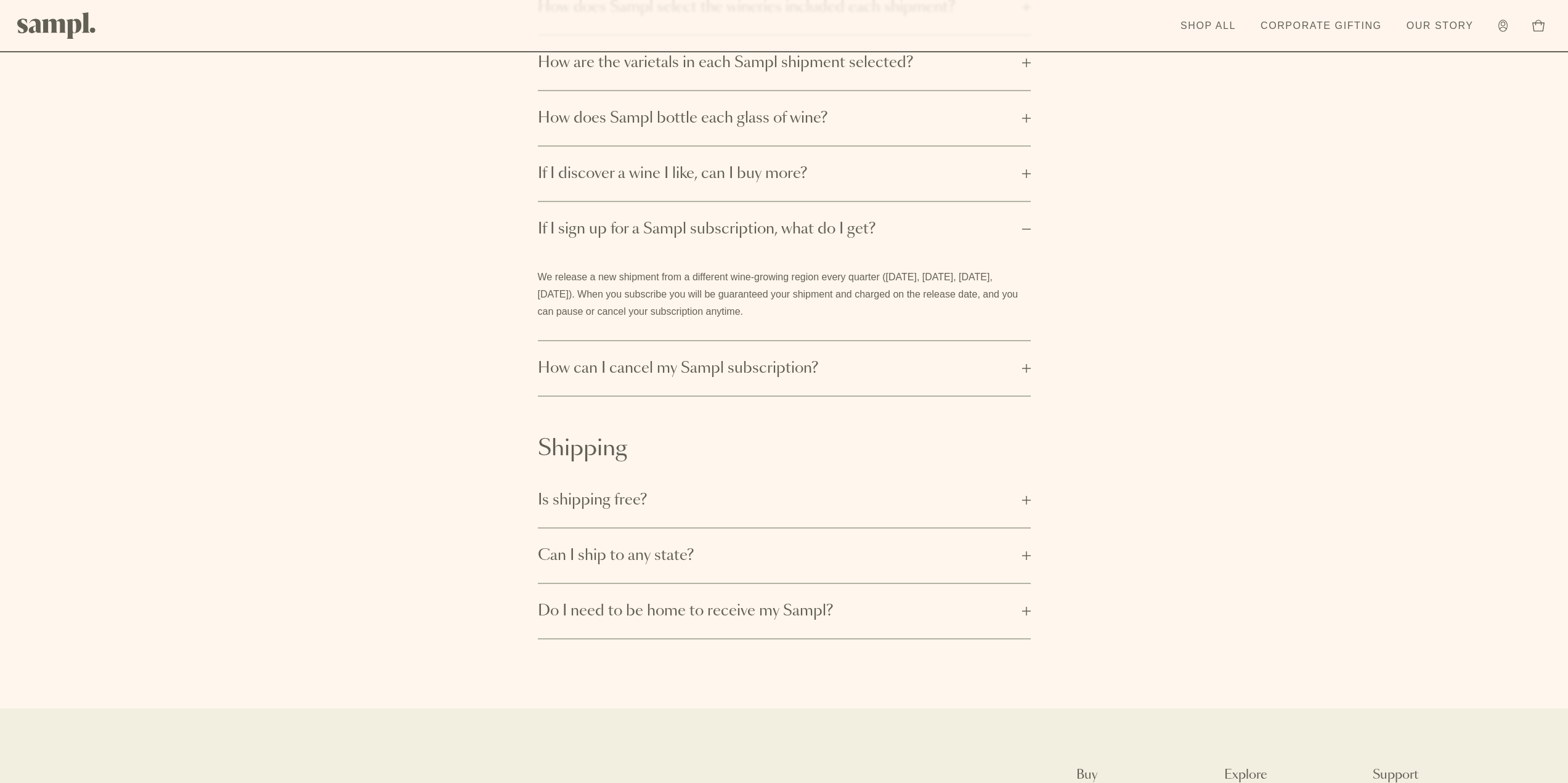
click at [722, 346] on button "How can I cancel my Sampl subscription?" at bounding box center [784, 367] width 493 height 54
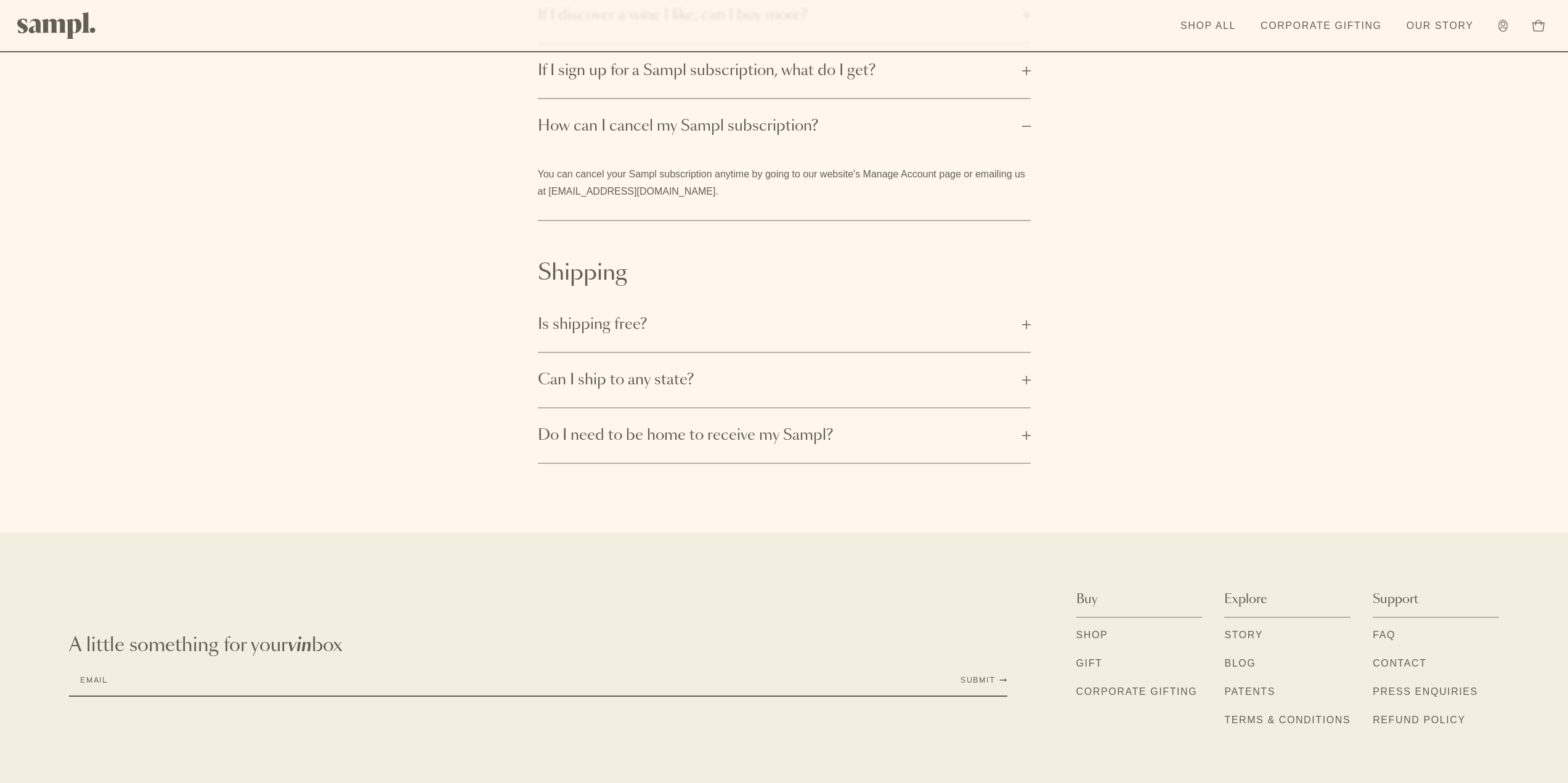
scroll to position [479, 0]
